Goal: Use online tool/utility: Utilize a website feature to perform a specific function

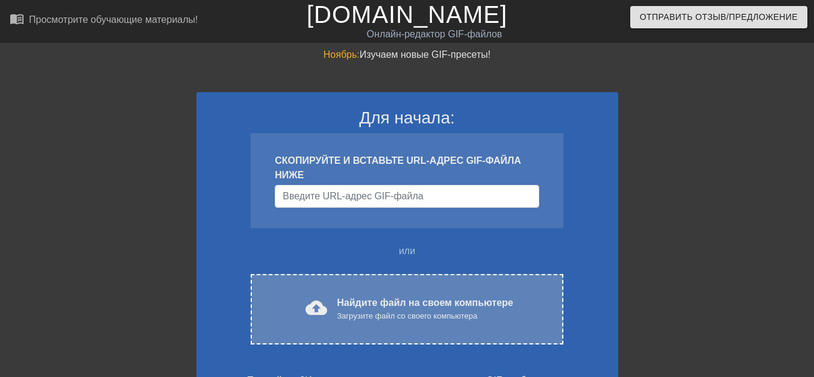
click at [373, 299] on font "Найдите файл на своем компьютере" at bounding box center [425, 303] width 176 height 10
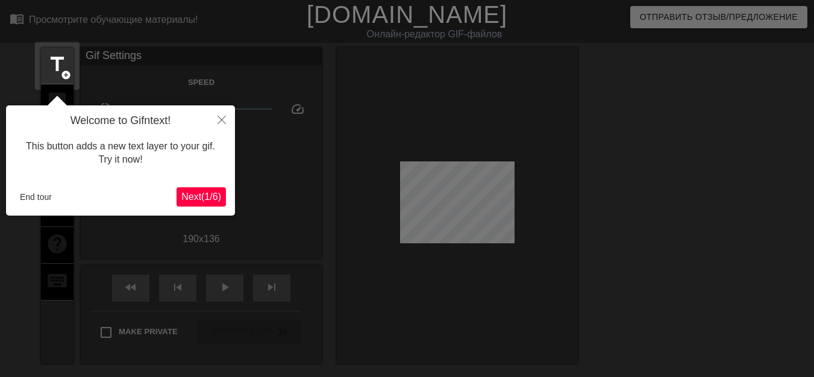
scroll to position [30, 0]
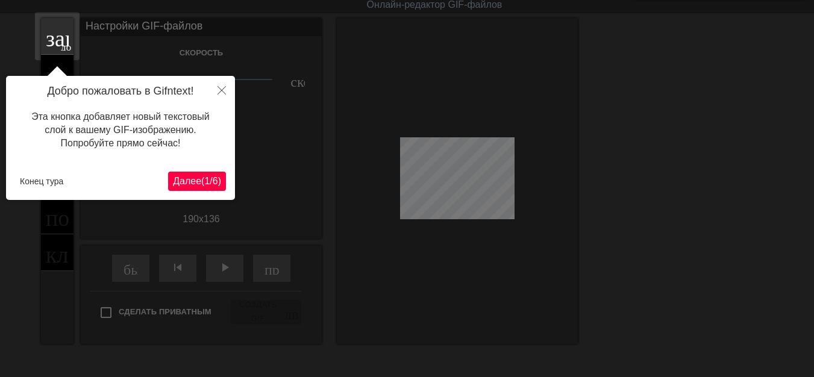
click at [181, 186] on font "Далее" at bounding box center [187, 181] width 28 height 10
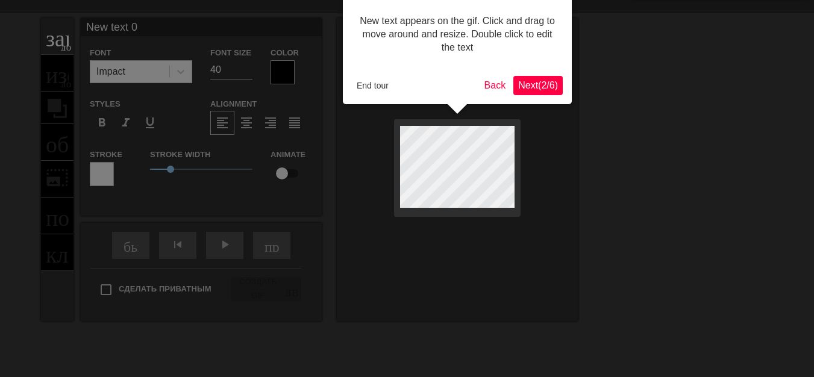
scroll to position [0, 0]
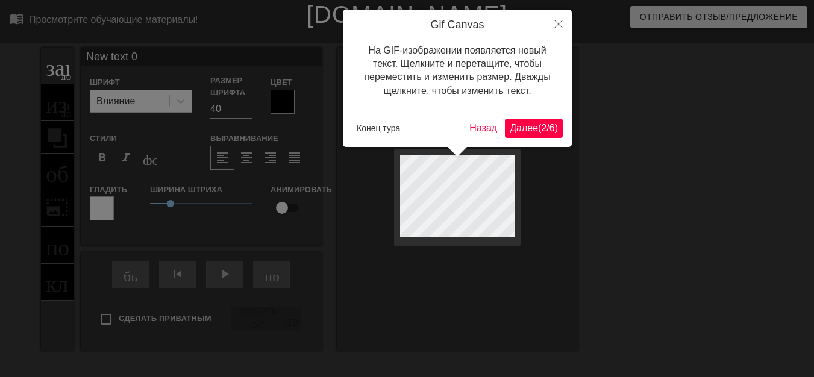
click at [523, 127] on font "Далее" at bounding box center [524, 128] width 28 height 10
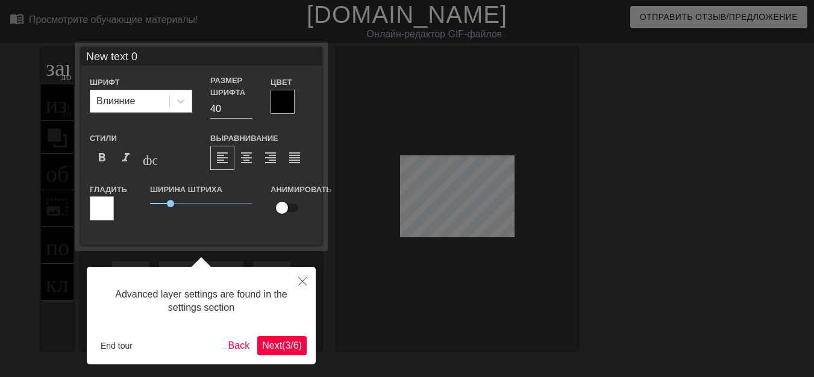
scroll to position [30, 0]
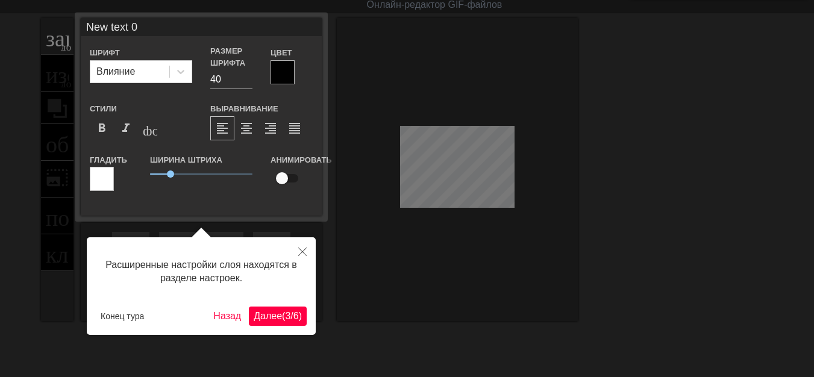
click at [259, 311] on font "Далее" at bounding box center [268, 316] width 28 height 10
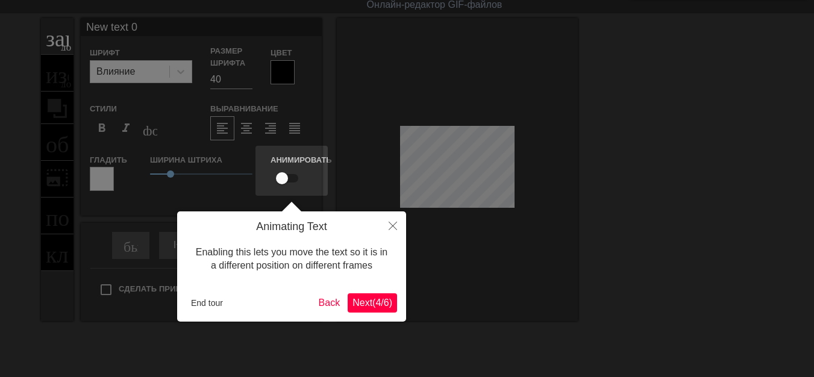
scroll to position [0, 0]
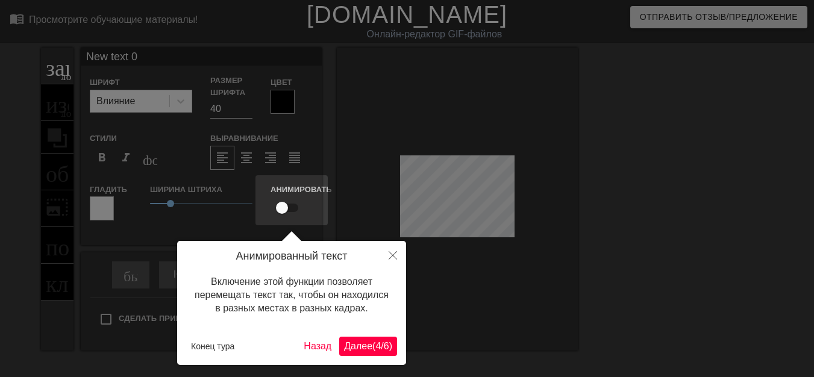
click at [355, 348] on font "Далее" at bounding box center [358, 346] width 28 height 10
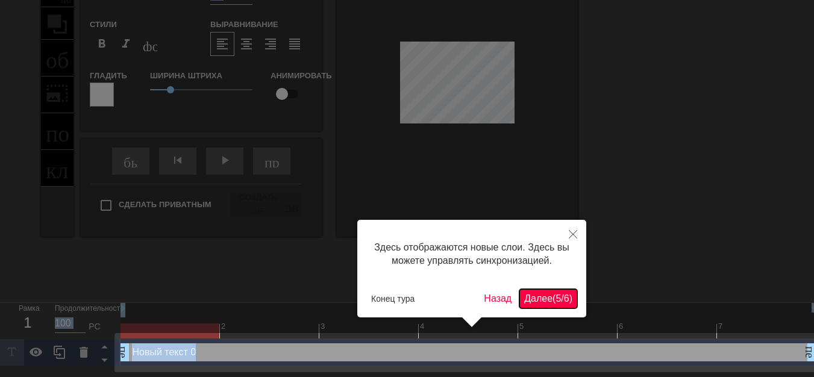
click at [556, 296] on font "5" at bounding box center [558, 299] width 5 height 10
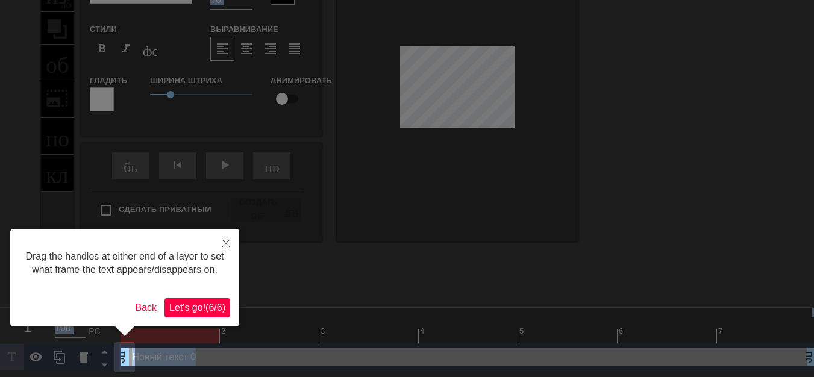
click at [549, 296] on div at bounding box center [407, 134] width 814 height 487
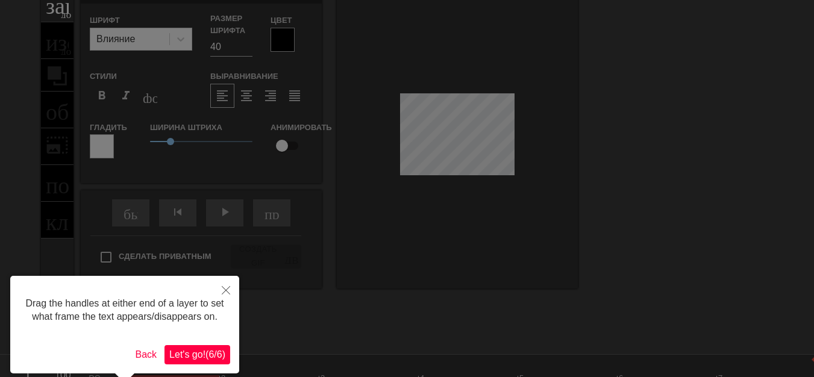
scroll to position [0, 0]
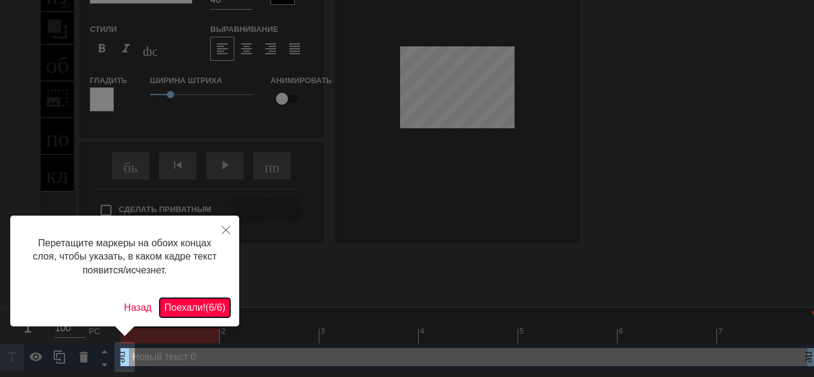
click at [209, 303] on font "6" at bounding box center [211, 308] width 5 height 10
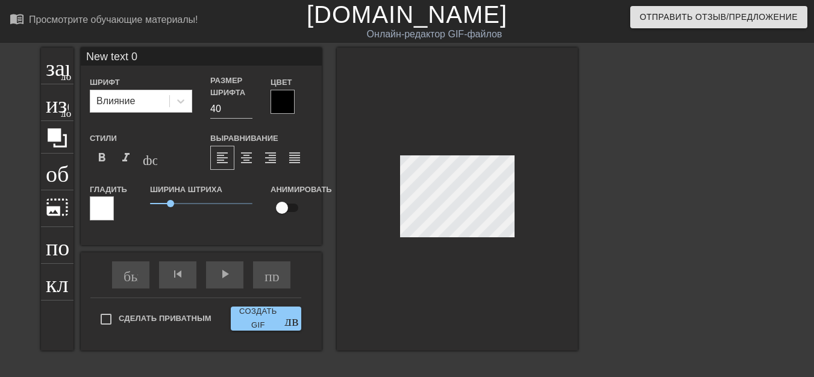
scroll to position [2, 1]
type input "New text"
type textarea "New text"
type input "New text"
type textarea "New text"
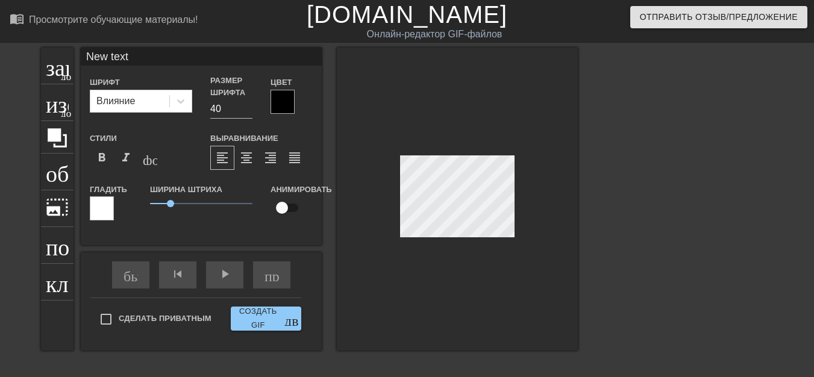
type input "New tex"
type textarea "New tex"
type input "New te"
type textarea "New te"
type input "New t"
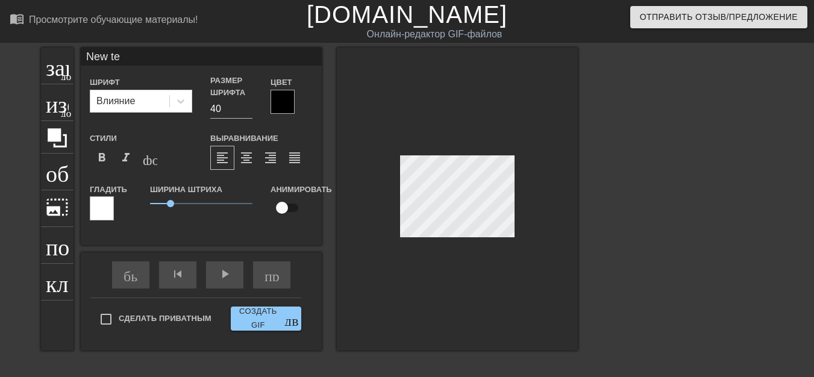
type textarea "New t"
type input "New"
type textarea "New"
type input "New"
type textarea "New"
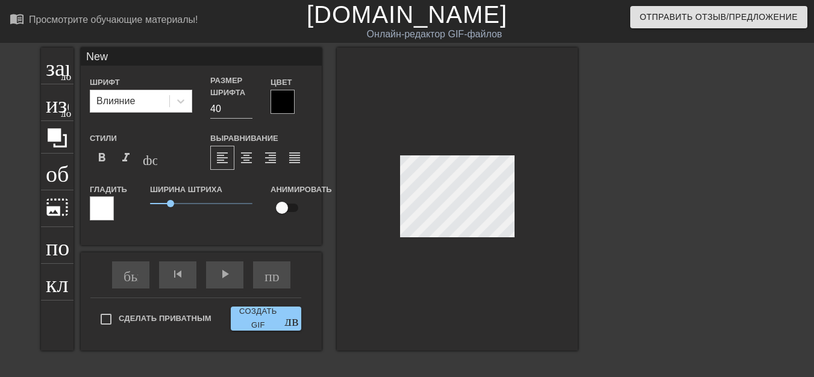
type input "Ne"
type textarea "Ne"
type input "N"
type textarea "N"
type input "Р"
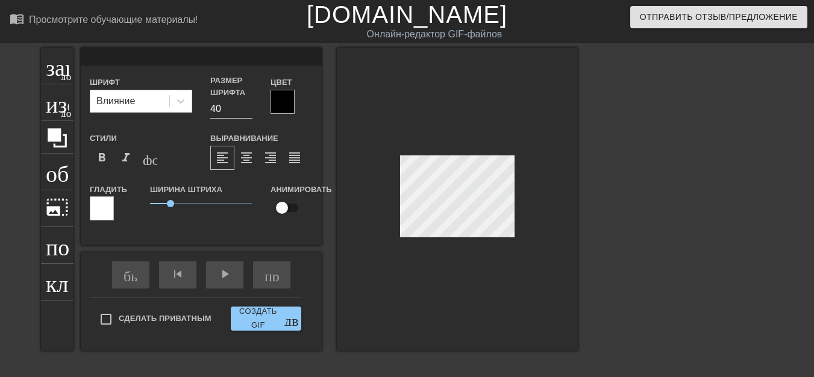
type textarea "Р"
type input "РЮ"
type textarea "РЮ"
type input "РЮР"
type textarea "РЮР"
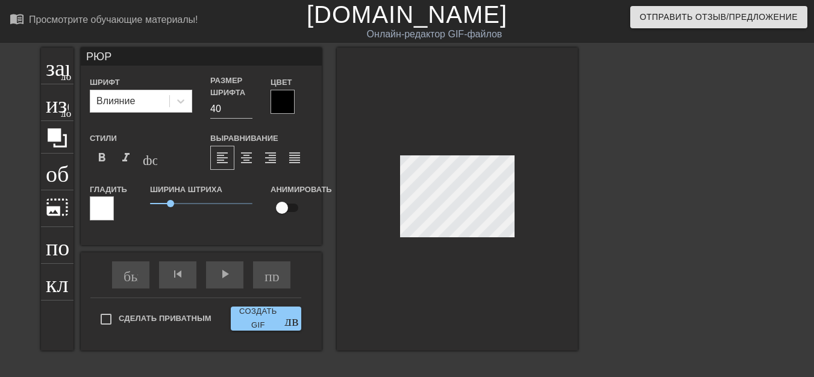
scroll to position [2, 2]
type input "РЮРИ"
type textarea "РЮРИ"
type input "[PERSON_NAME]"
type textarea "[PERSON_NAME]"
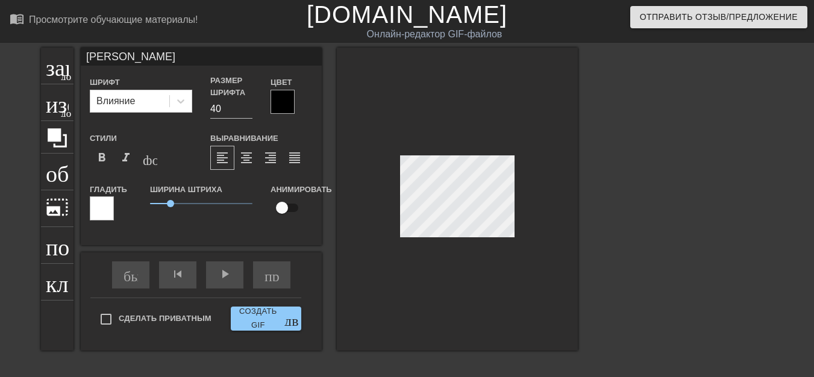
type input "[PERSON_NAME]"
type textarea "[PERSON_NAME]"
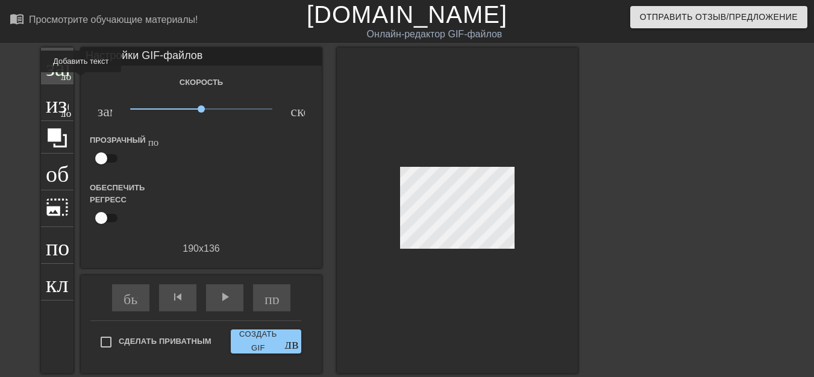
click at [68, 81] on div "заголовок добавить_круг" at bounding box center [57, 66] width 33 height 37
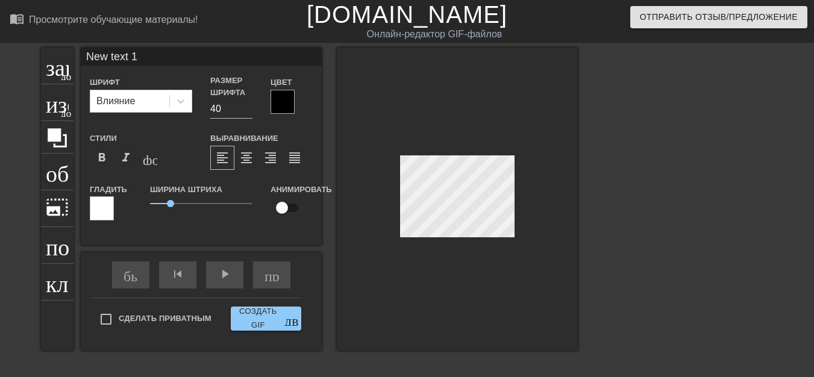
scroll to position [2, 3]
type input "New text"
type textarea "New text"
type input "New text"
type textarea "New text"
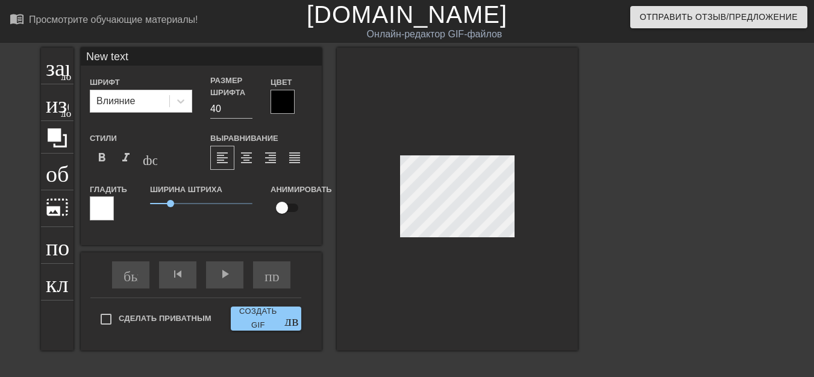
type input "New tex"
type textarea "New tex"
type input "New te"
type textarea "New te"
type input "New t"
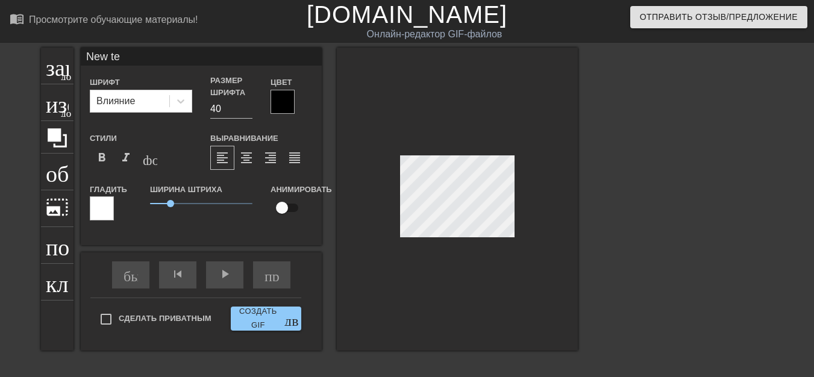
type textarea "New t"
type input "New"
type textarea "New"
type input "New"
type textarea "New"
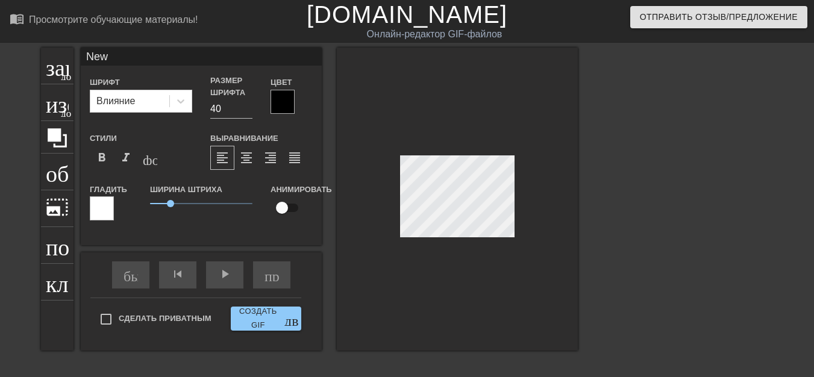
type input "Ne"
type textarea "Ne"
type input "N"
type textarea "N"
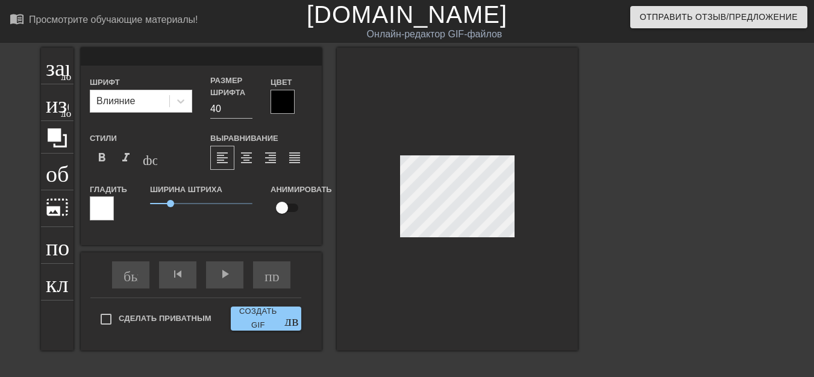
type input "Ф"
type textarea "Ф"
type input "ФА"
type textarea "ФА"
type input "ФАС"
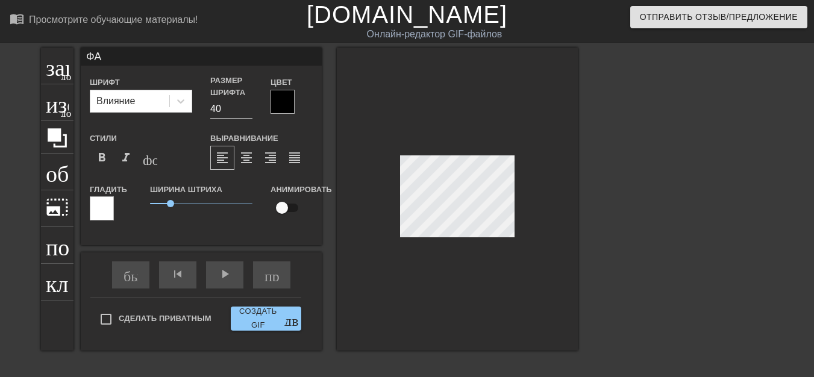
type textarea "ФАС"
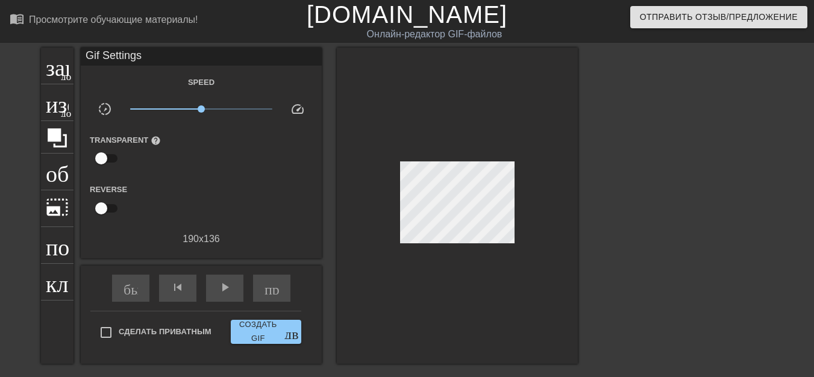
click at [495, 163] on div at bounding box center [457, 206] width 241 height 317
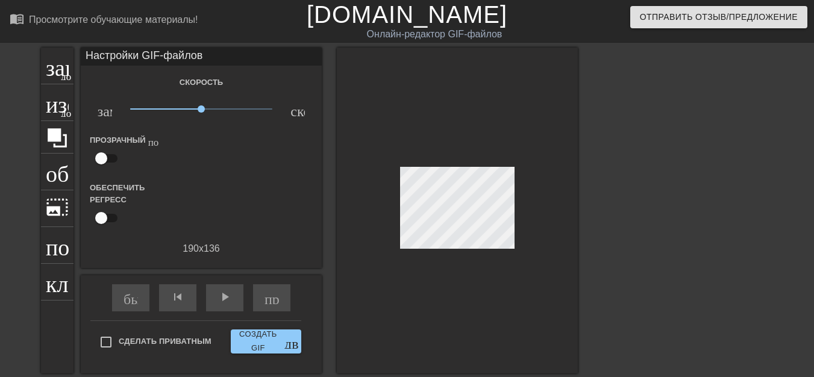
scroll to position [2, 2]
click at [462, 119] on div at bounding box center [457, 211] width 241 height 326
click at [68, 77] on font "добавить_круг" at bounding box center [95, 75] width 69 height 10
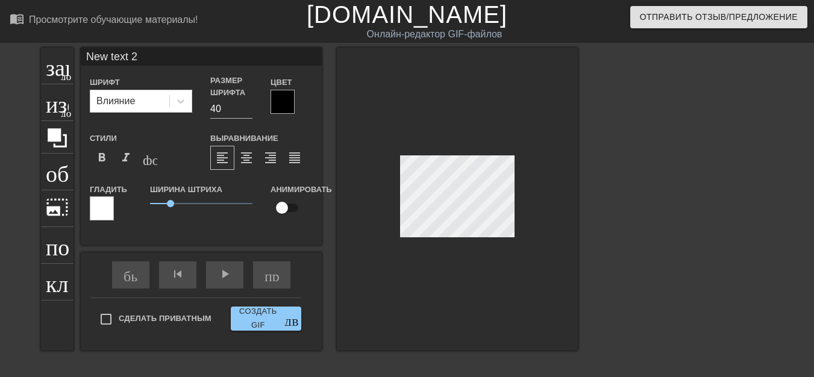
scroll to position [2, 1]
type input "New text"
type textarea "New text"
type input "New text"
type textarea "New text"
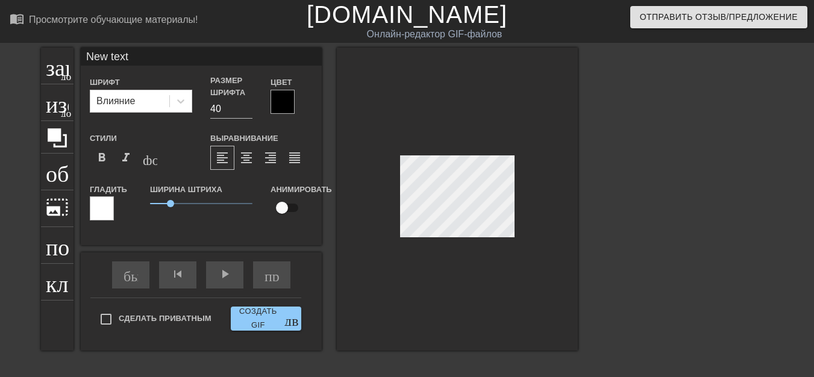
type input "New tex"
type textarea "New tex"
type input "New te"
type textarea "New te"
type input "New t"
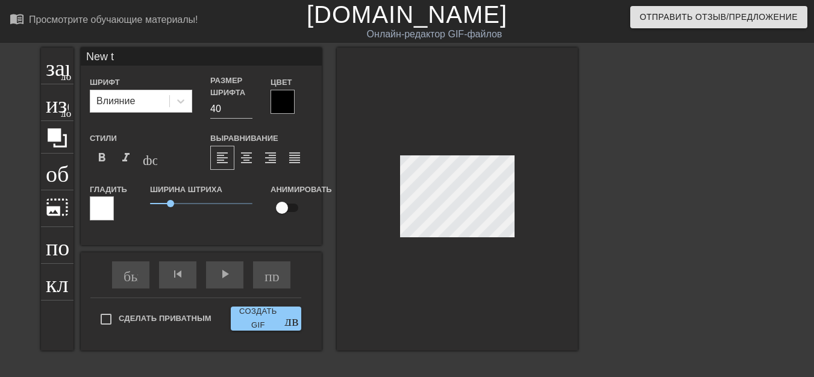
type textarea "New t"
type input "New"
type textarea "New"
type input "New"
type textarea "New"
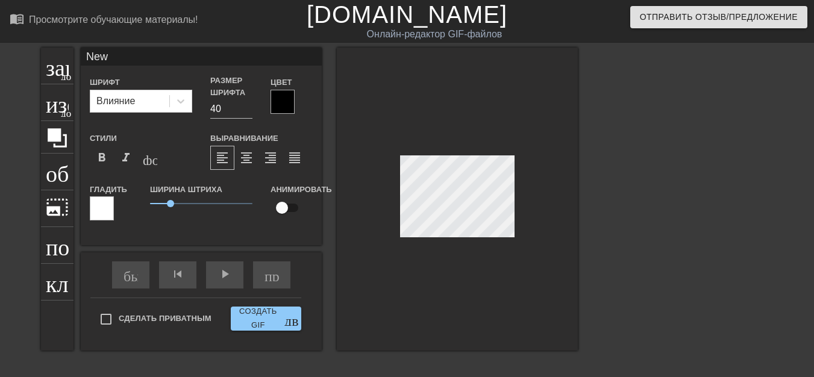
type input "Ne"
type textarea "Ne"
type input "N"
type textarea "N"
type input "Ф"
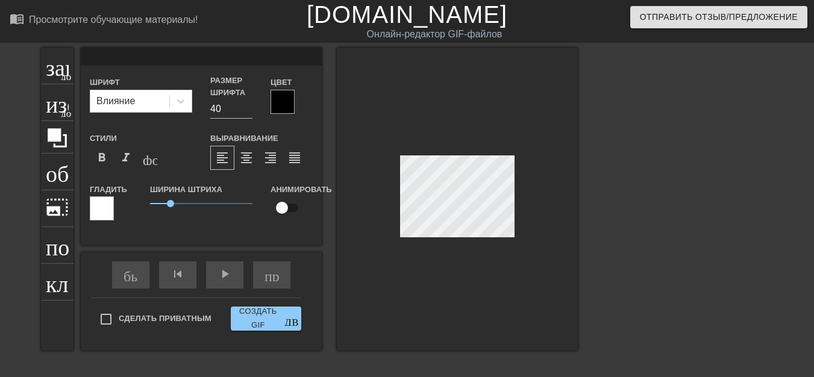
type textarea "Ф"
type input "ФА"
type textarea "ФА"
type input "ФАС"
type textarea "ФАС"
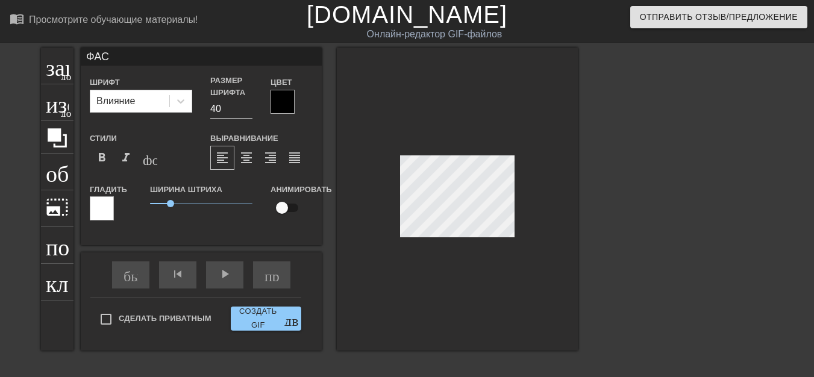
scroll to position [2, 2]
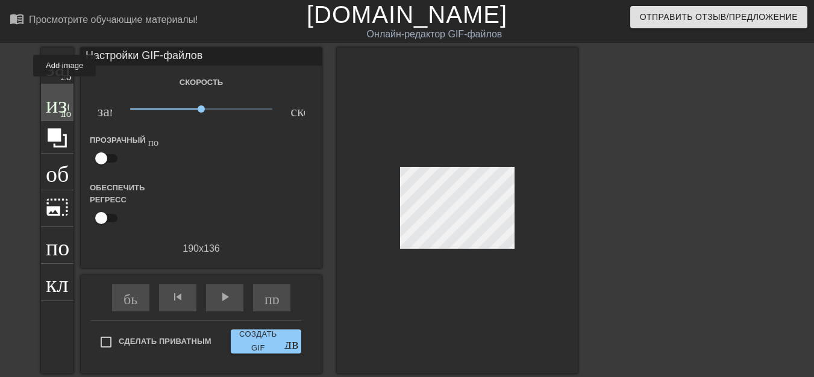
click at [65, 84] on div "изображение добавить_круг" at bounding box center [57, 102] width 33 height 37
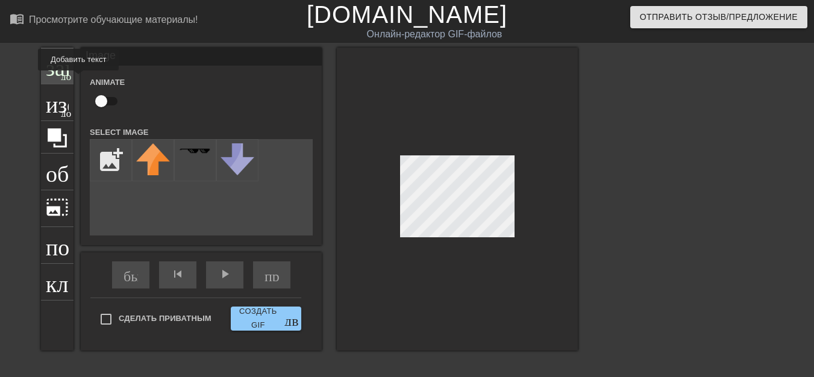
click at [66, 78] on font "добавить_круг" at bounding box center [95, 75] width 69 height 10
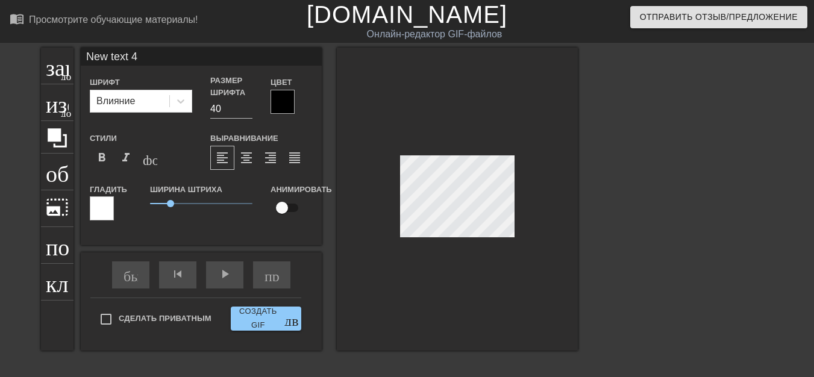
click at [569, 222] on div at bounding box center [457, 199] width 241 height 303
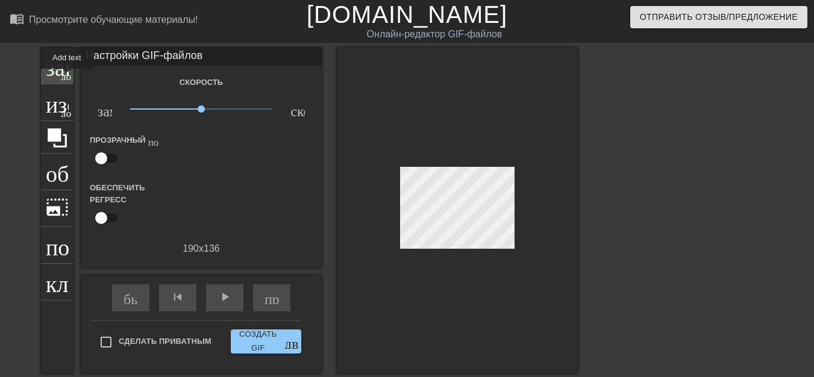
click at [67, 77] on font "добавить_круг" at bounding box center [95, 75] width 69 height 10
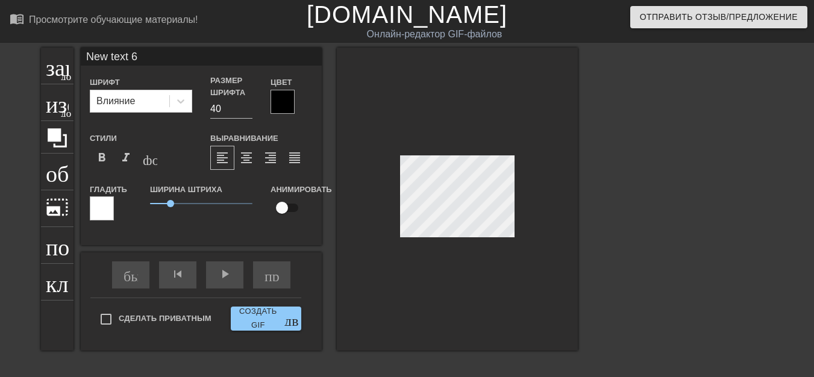
scroll to position [2, 3]
type input "New text"
type textarea "New text"
type input "New text"
type textarea "New text"
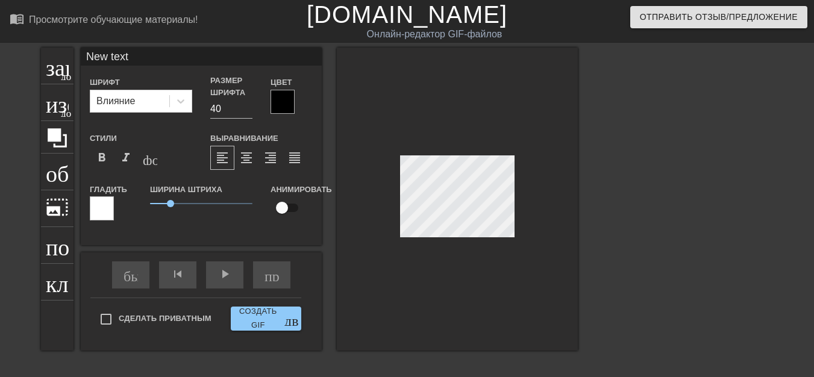
type input "New tex"
type textarea "New tex"
type input "New te"
type textarea "New te"
type input "New t"
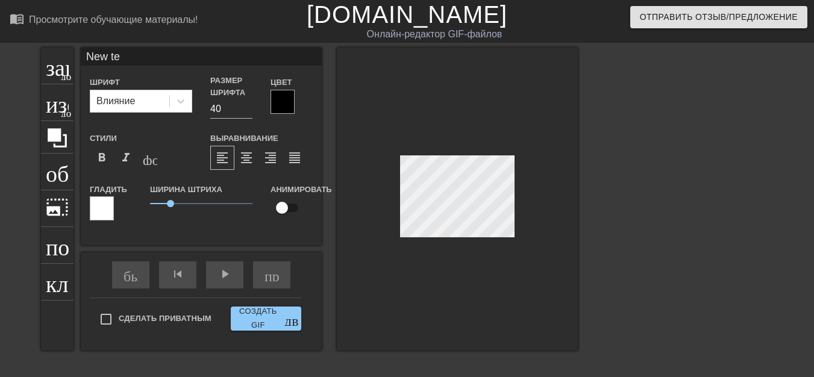
type textarea "New t"
type input "New"
type textarea "New"
type input "New"
type textarea "New"
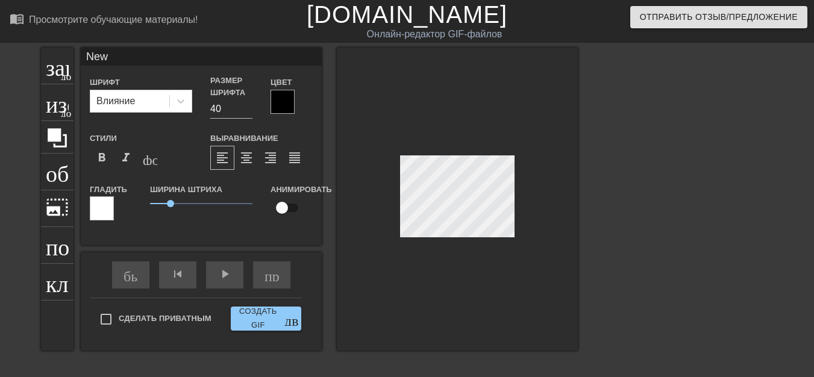
scroll to position [2, 2]
type input "Ne"
type textarea "Ne"
type input "N"
type textarea "N"
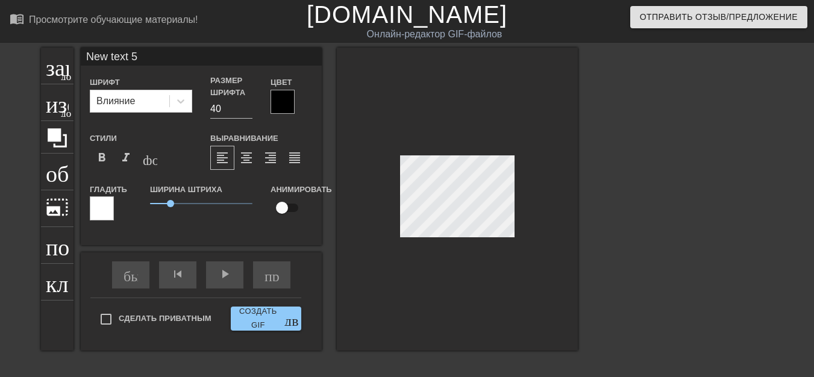
scroll to position [2, 1]
type input "New text"
type textarea "New text"
type input "New text"
type textarea "New text"
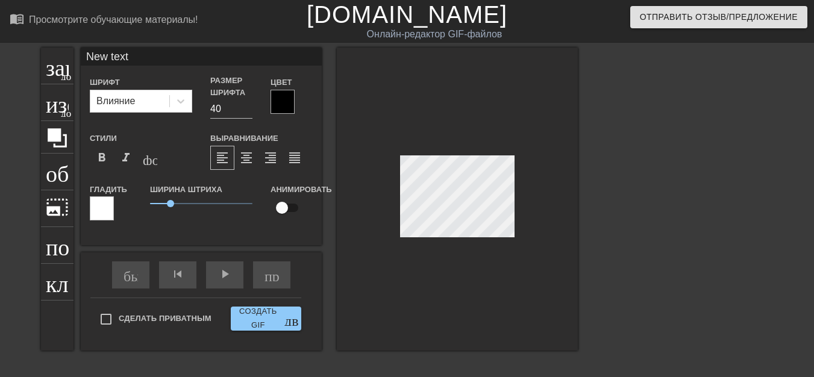
type input "New tex"
type textarea "New tex"
type input "New te"
type textarea "New te"
type input "New t"
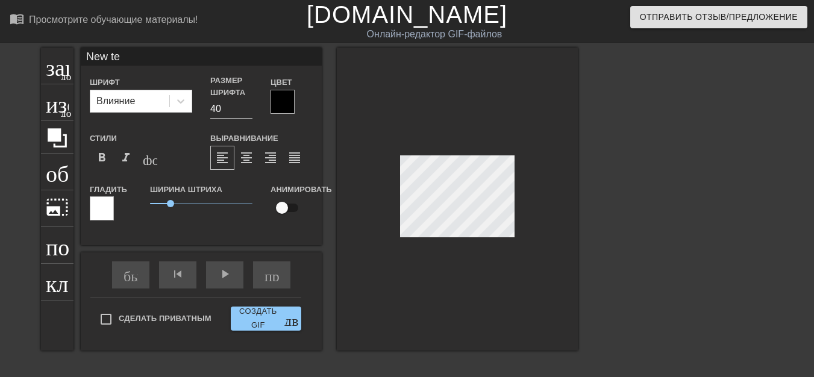
type textarea "New t"
type input "New"
type textarea "New"
type input "New"
type textarea "New"
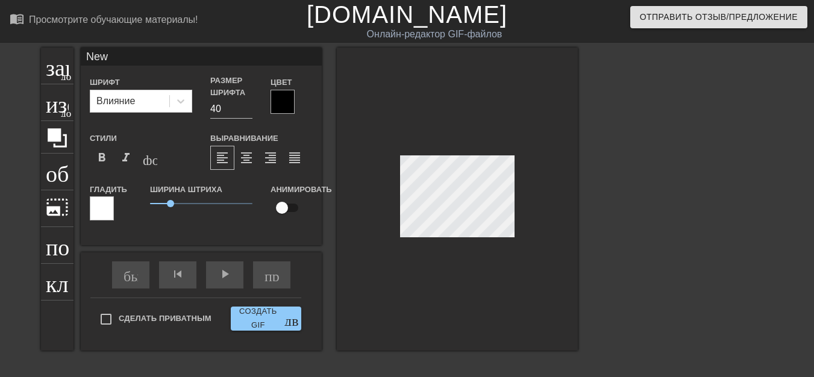
type input "Ne"
type textarea "Ne"
type input "N"
type textarea "N"
type input "Ф"
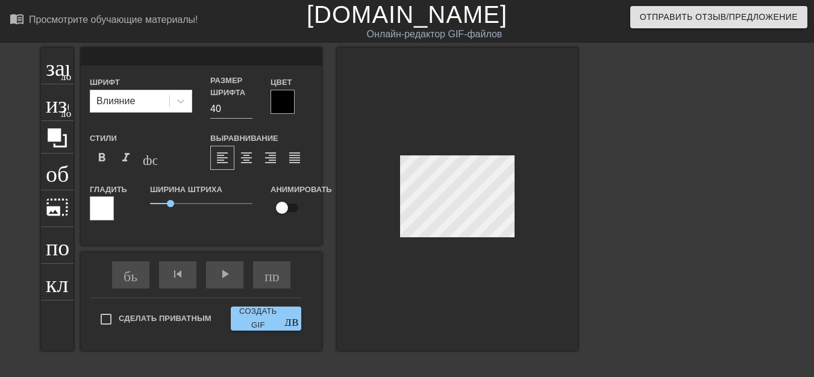
type textarea "Ф"
type input "ФА"
type textarea "ФА"
type input "ФАС"
type textarea "ФАС"
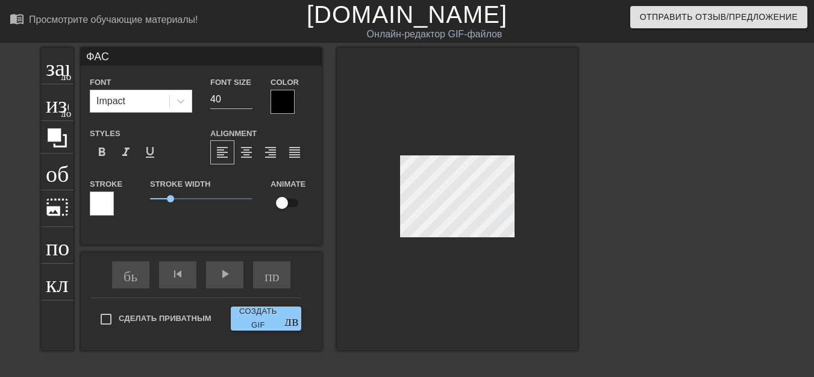
scroll to position [2, 2]
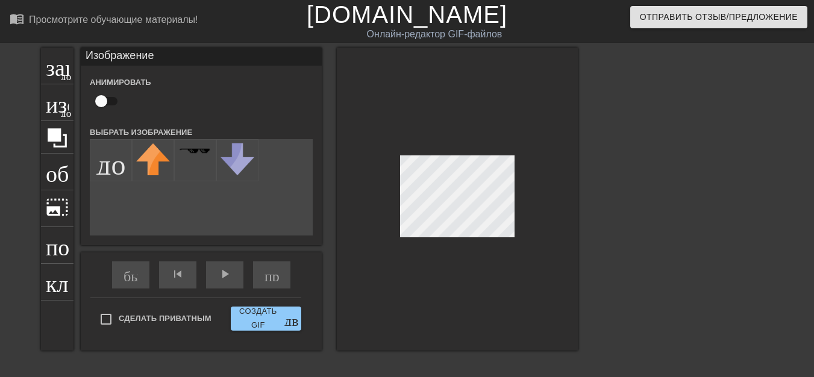
click at [626, 239] on div "заголовок добавить_круг изображение добавить_круг обрезать photo_size_select_la…" at bounding box center [407, 229] width 814 height 362
drag, startPoint x: 626, startPoint y: 239, endPoint x: 595, endPoint y: 232, distance: 31.6
click at [621, 236] on div at bounding box center [683, 229] width 181 height 362
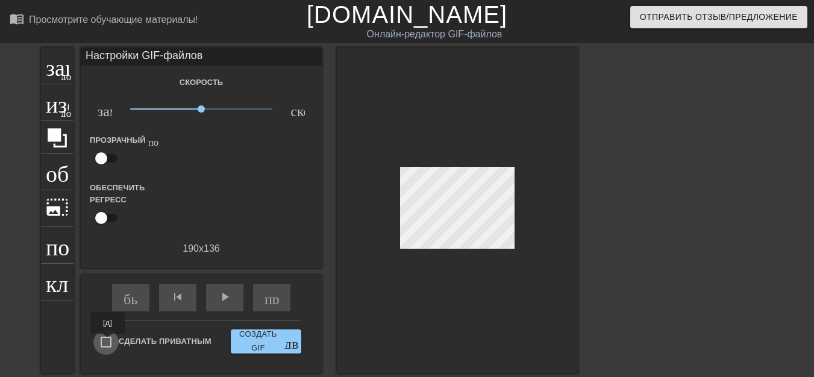
click at [107, 342] on input "Сделать приватным" at bounding box center [105, 342] width 25 height 25
checkbox input "true"
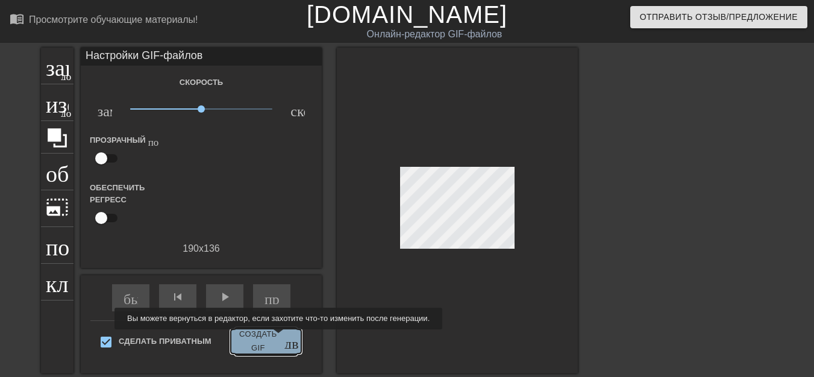
click at [277, 338] on font "Создать GIF" at bounding box center [258, 342] width 45 height 28
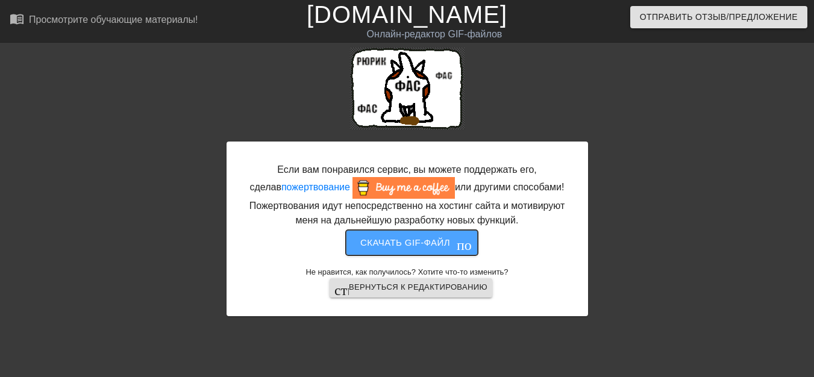
click at [397, 249] on font "Скачать gif-файл" at bounding box center [406, 243] width 90 height 16
